Goal: Information Seeking & Learning: Learn about a topic

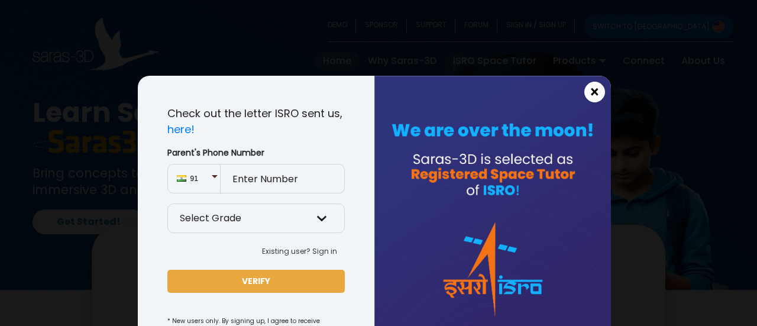
click at [590, 89] on span "×" at bounding box center [595, 92] width 10 height 15
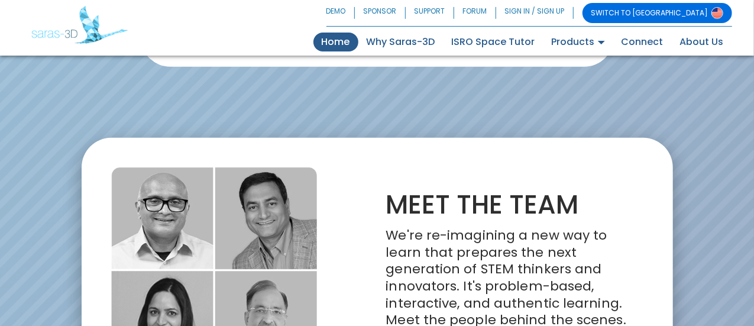
scroll to position [2744, 0]
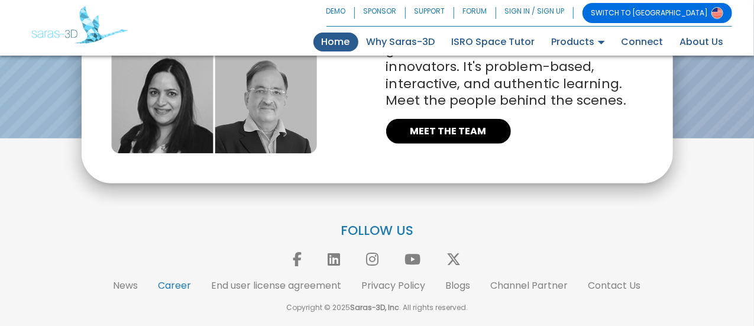
click at [187, 284] on link "Career" at bounding box center [174, 285] width 33 height 14
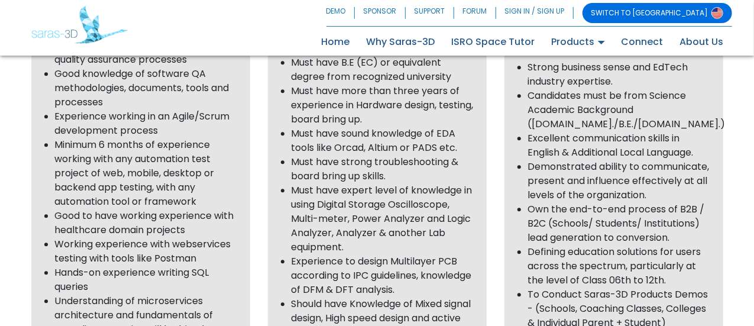
scroll to position [1492, 0]
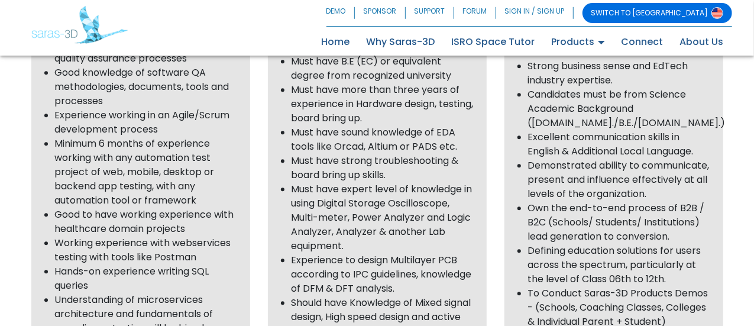
click at [95, 293] on li "Understanding of microservices architecture and fundamentals of compliance test…" at bounding box center [146, 314] width 183 height 43
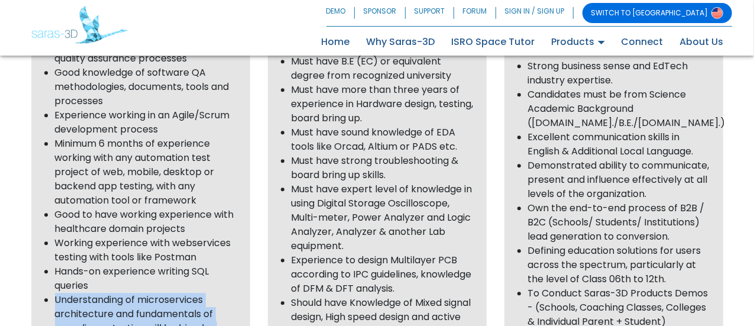
click at [95, 293] on li "Understanding of microservices architecture and fundamentals of compliance test…" at bounding box center [146, 314] width 183 height 43
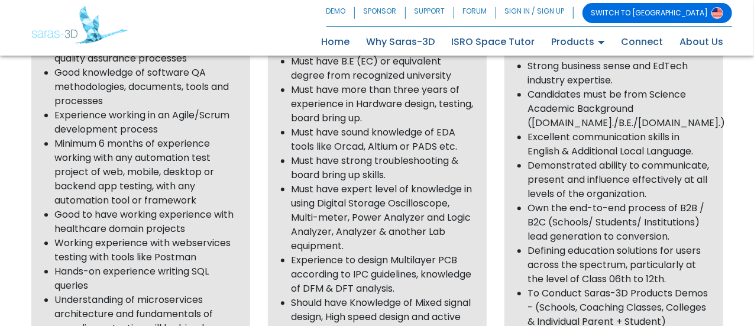
click at [145, 293] on li "Understanding of microservices architecture and fundamentals of compliance test…" at bounding box center [146, 314] width 183 height 43
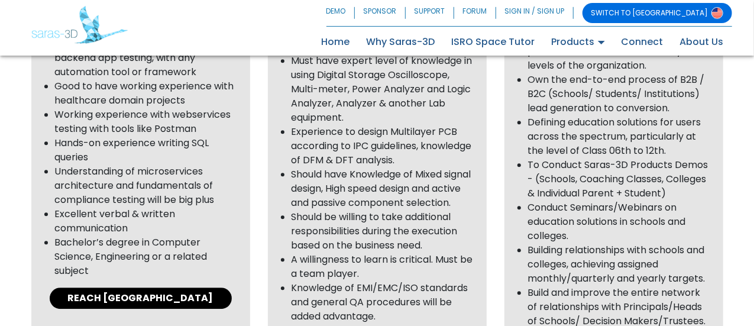
scroll to position [1618, 0]
